Goal: Information Seeking & Learning: Learn about a topic

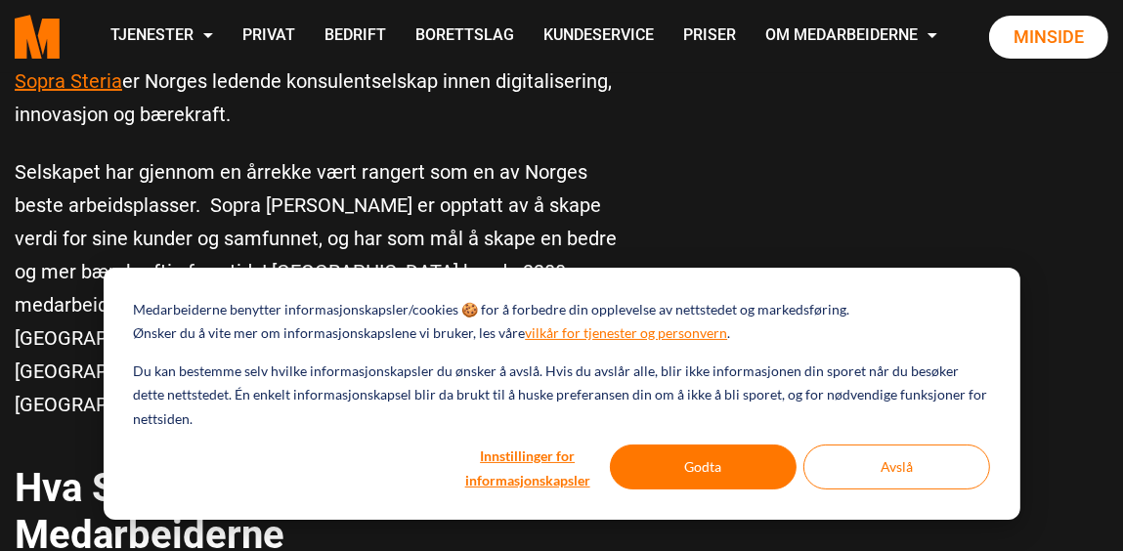
scroll to position [391, 0]
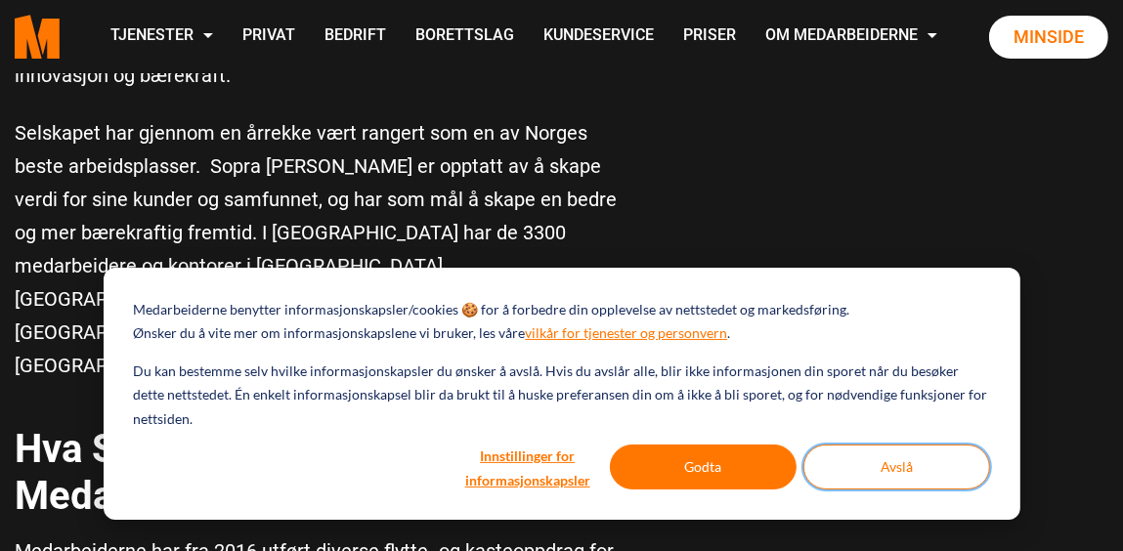
click at [859, 467] on button "Avslå" at bounding box center [896, 467] width 187 height 45
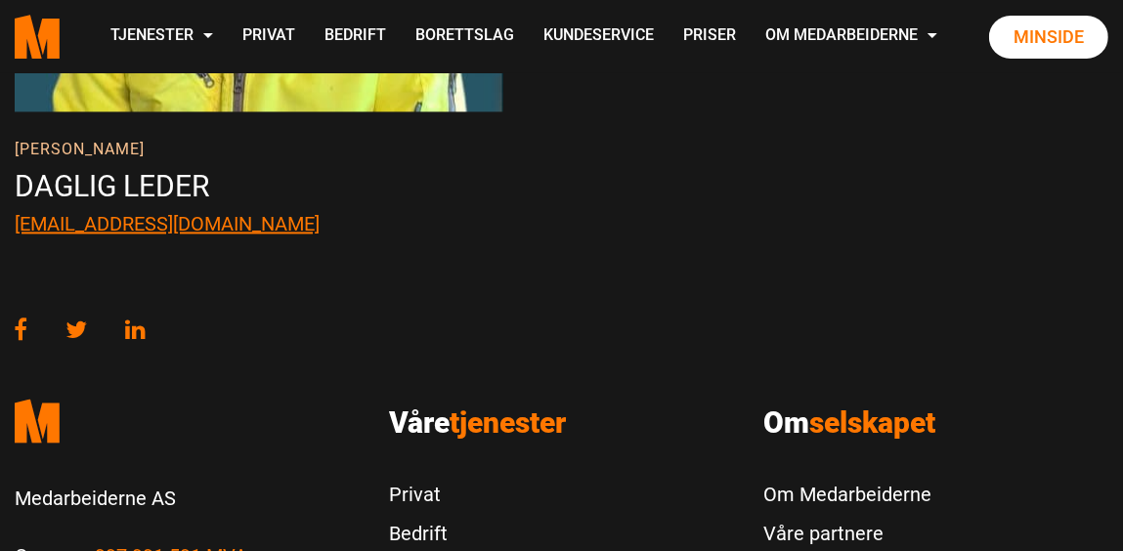
scroll to position [3029, 0]
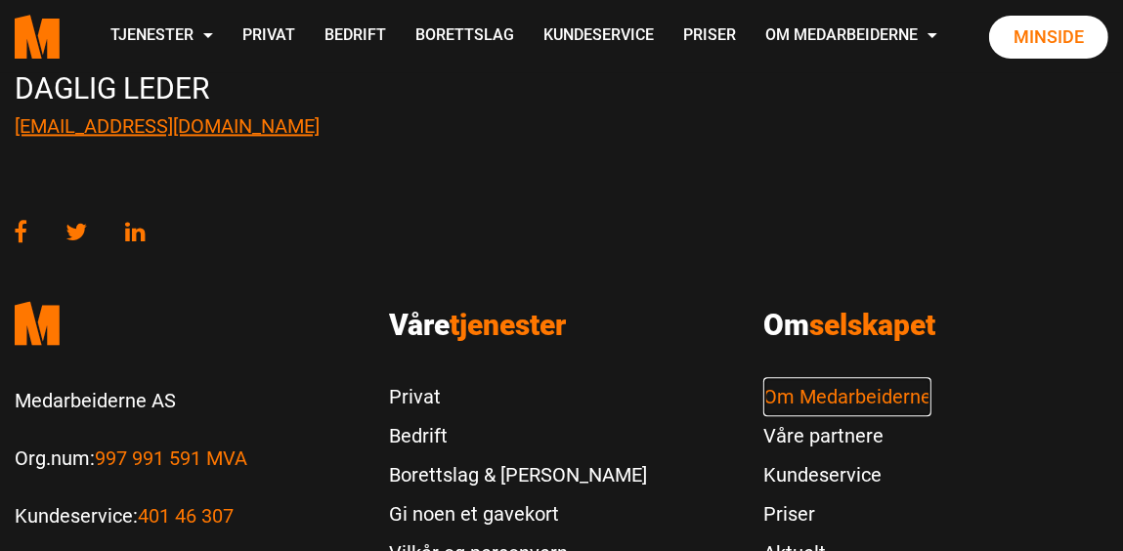
click at [792, 377] on link "Om Medarbeiderne" at bounding box center [847, 396] width 168 height 39
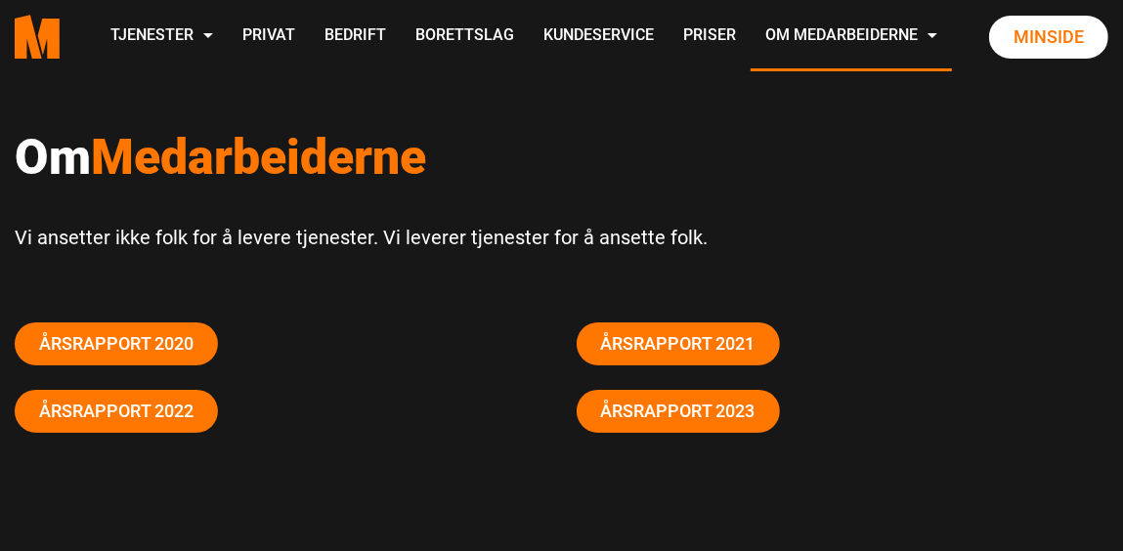
scroll to position [98, 0]
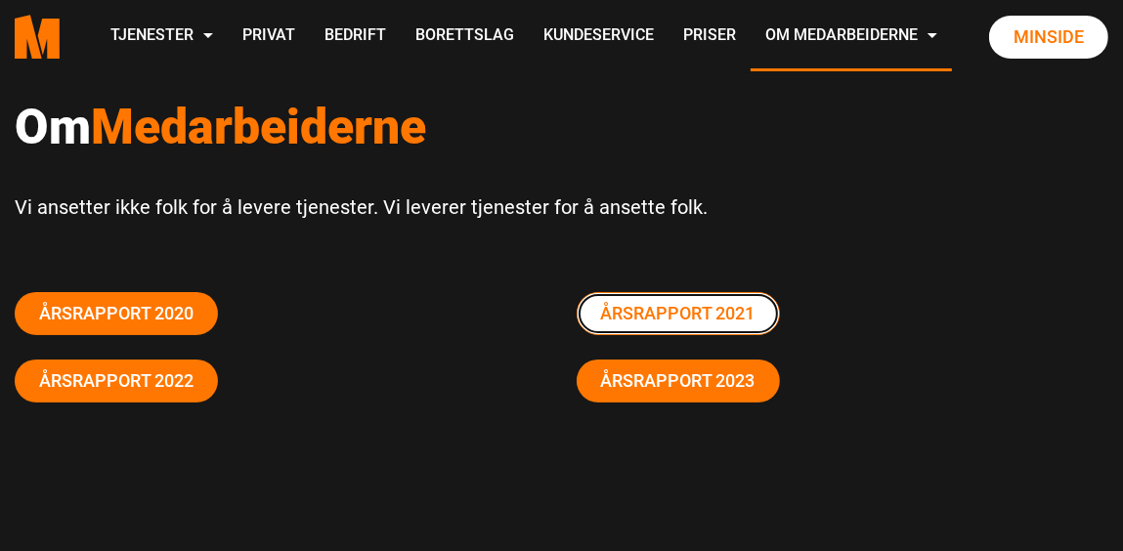
click at [702, 311] on link "Årsrapport 2021" at bounding box center [678, 313] width 203 height 43
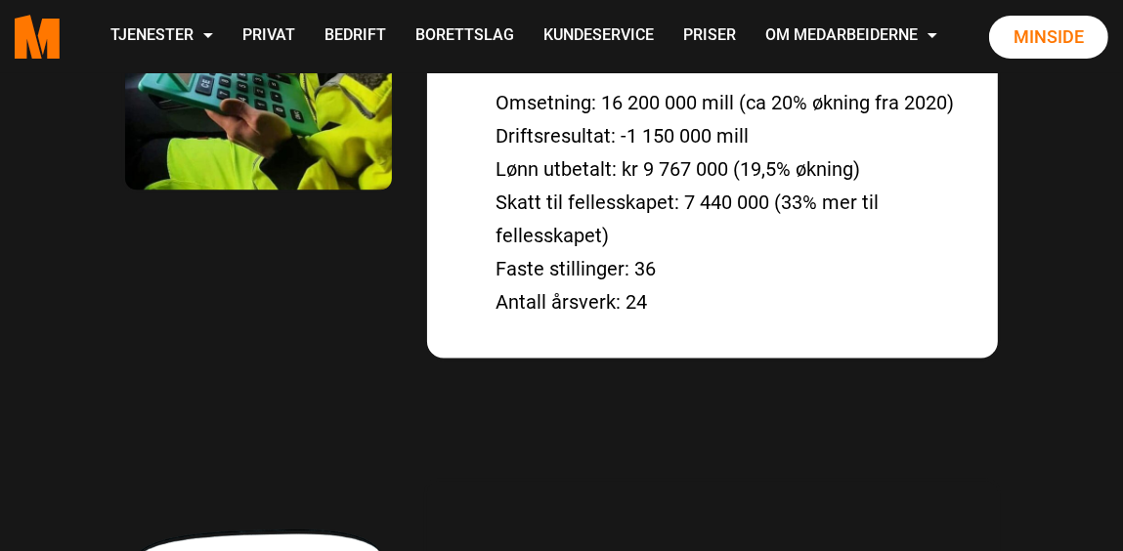
scroll to position [2787, 0]
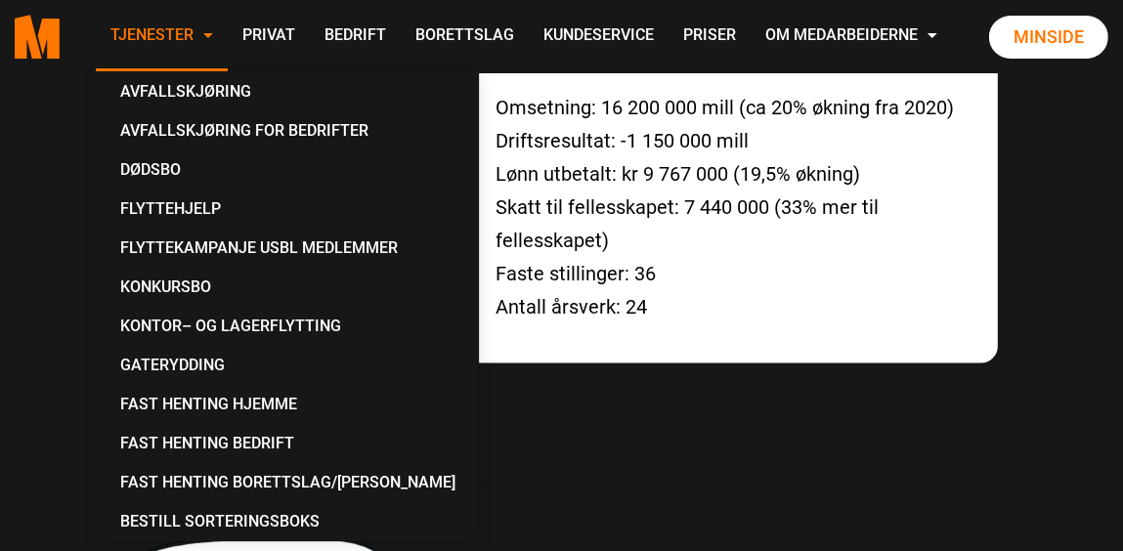
click at [144, 33] on link "Tjenester" at bounding box center [162, 36] width 132 height 69
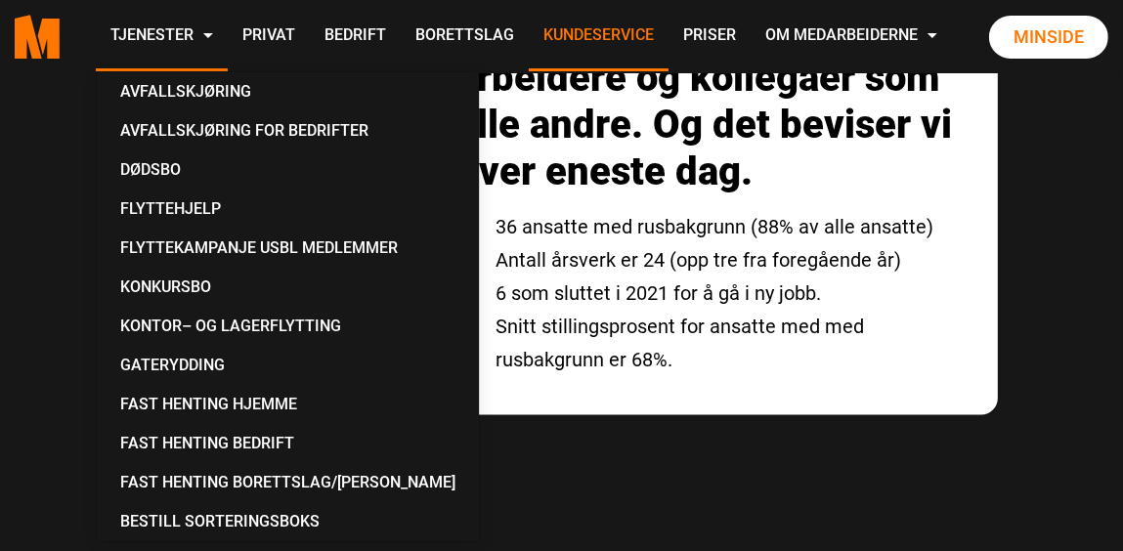
scroll to position [1810, 0]
